Goal: Task Accomplishment & Management: Use online tool/utility

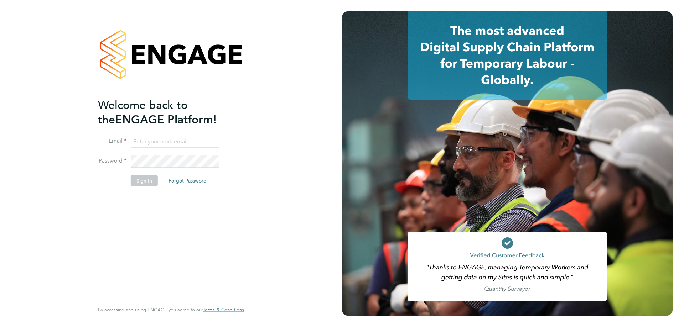
click at [153, 145] on input at bounding box center [175, 141] width 88 height 13
type input "eshanthi.goonetilleke@linearrecruitment.co.uk"
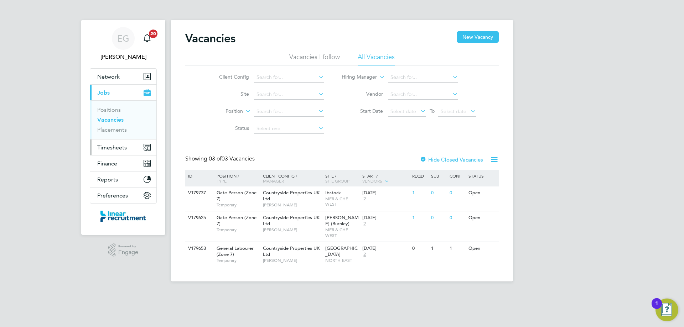
click at [114, 148] on span "Timesheets" at bounding box center [112, 147] width 30 height 7
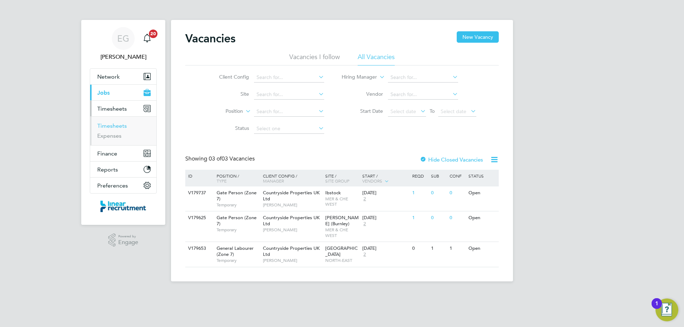
click at [121, 125] on link "Timesheets" at bounding box center [112, 126] width 30 height 7
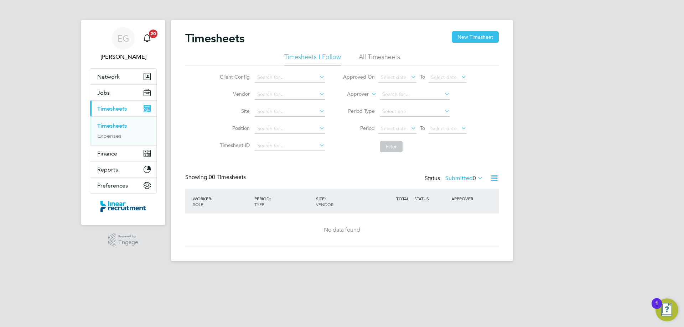
click at [476, 177] on icon at bounding box center [476, 178] width 0 height 10
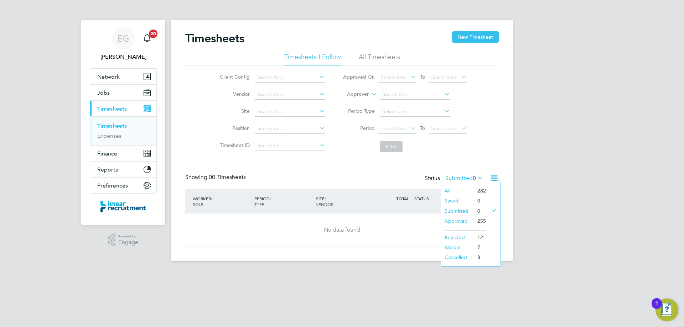
click at [468, 220] on li "Approved" at bounding box center [457, 221] width 33 height 10
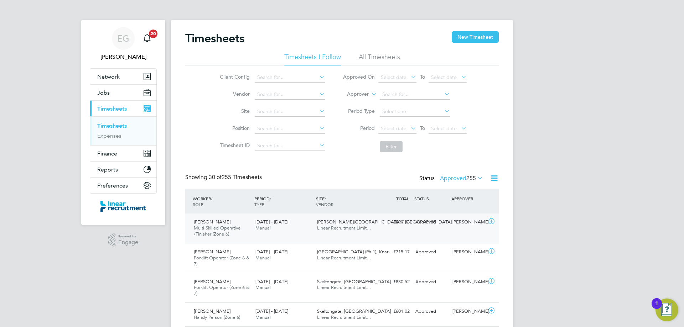
click at [492, 221] on icon at bounding box center [491, 222] width 9 height 6
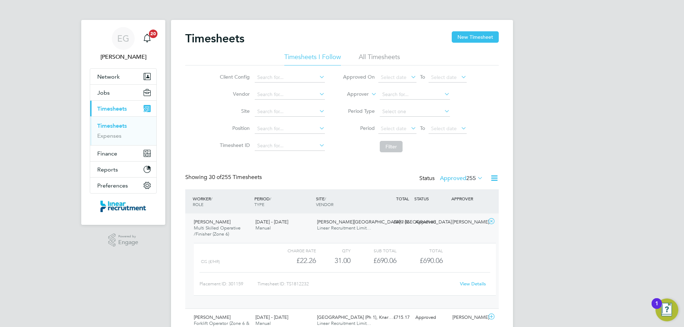
click at [476, 283] on link "View Details" at bounding box center [473, 284] width 26 height 6
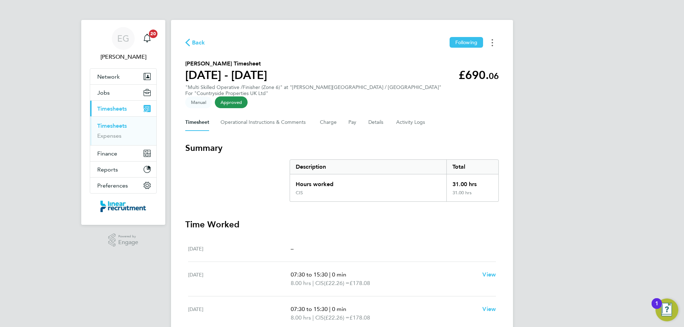
click at [494, 41] on button "Timesheets Menu" at bounding box center [492, 42] width 13 height 11
click at [445, 57] on link "Download timesheet" at bounding box center [455, 58] width 85 height 14
